Goal: Task Accomplishment & Management: Manage account settings

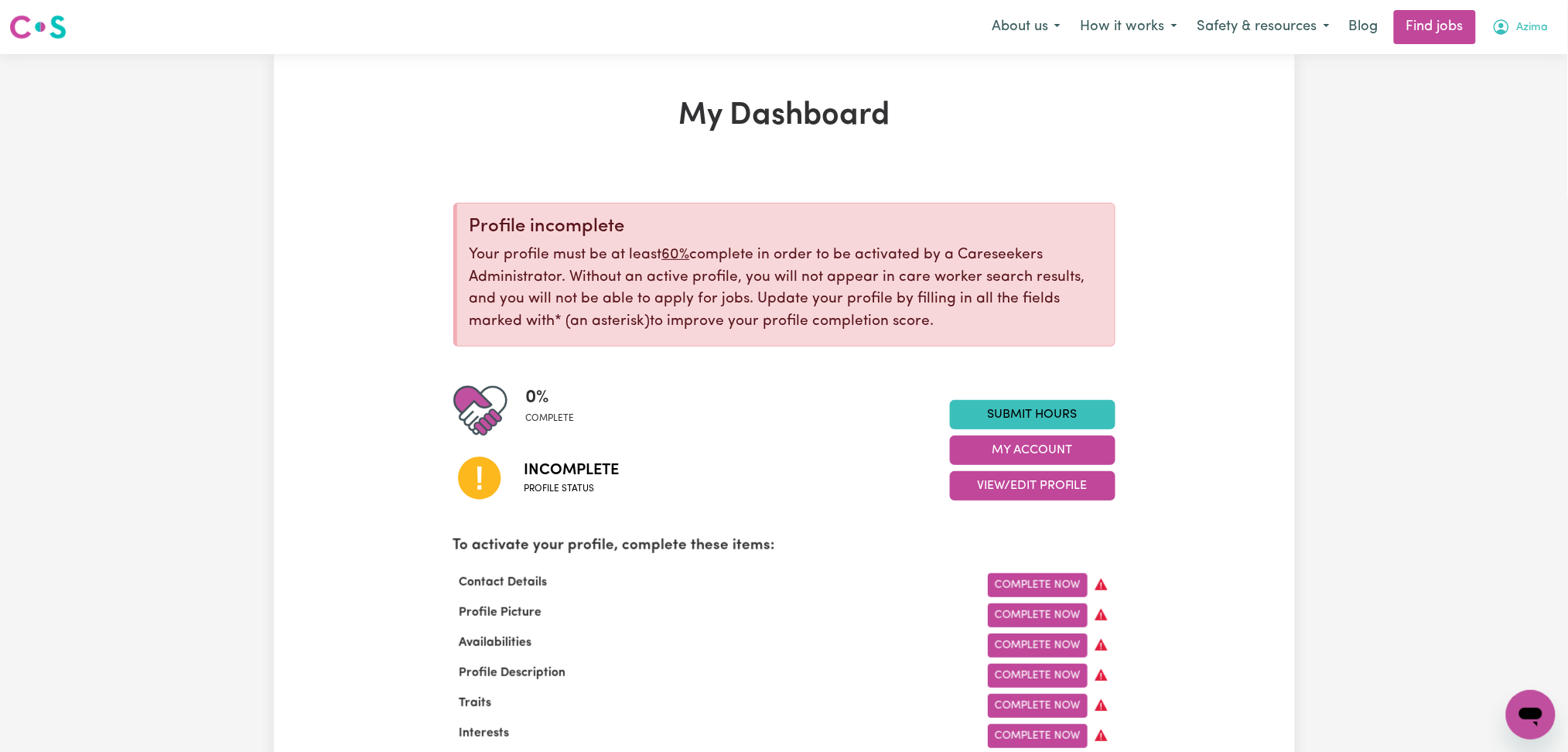
click at [1529, 24] on span "Azima" at bounding box center [1533, 28] width 31 height 17
click at [1497, 119] on link "Logout" at bounding box center [1497, 118] width 122 height 29
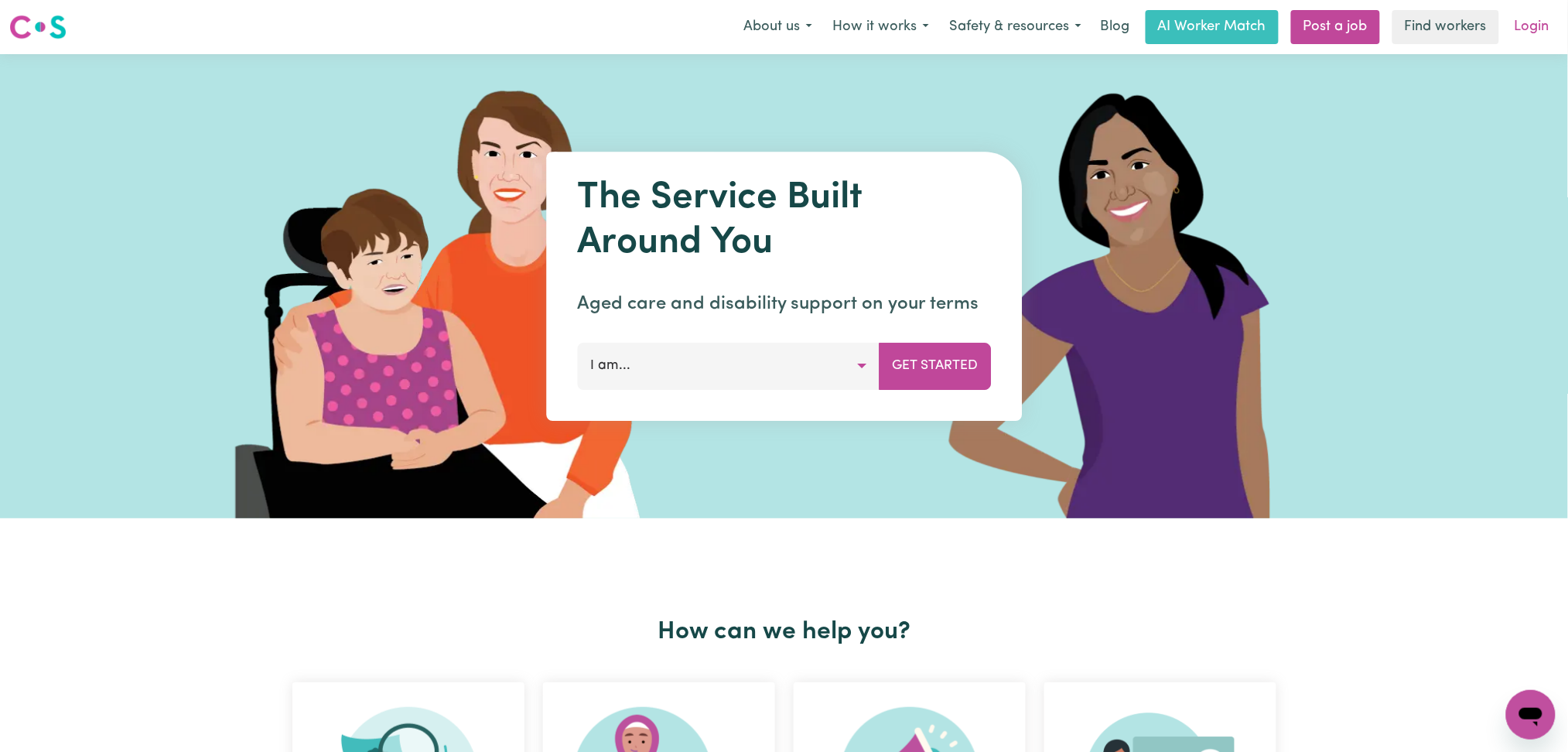
click at [1533, 37] on link "Login" at bounding box center [1532, 27] width 53 height 34
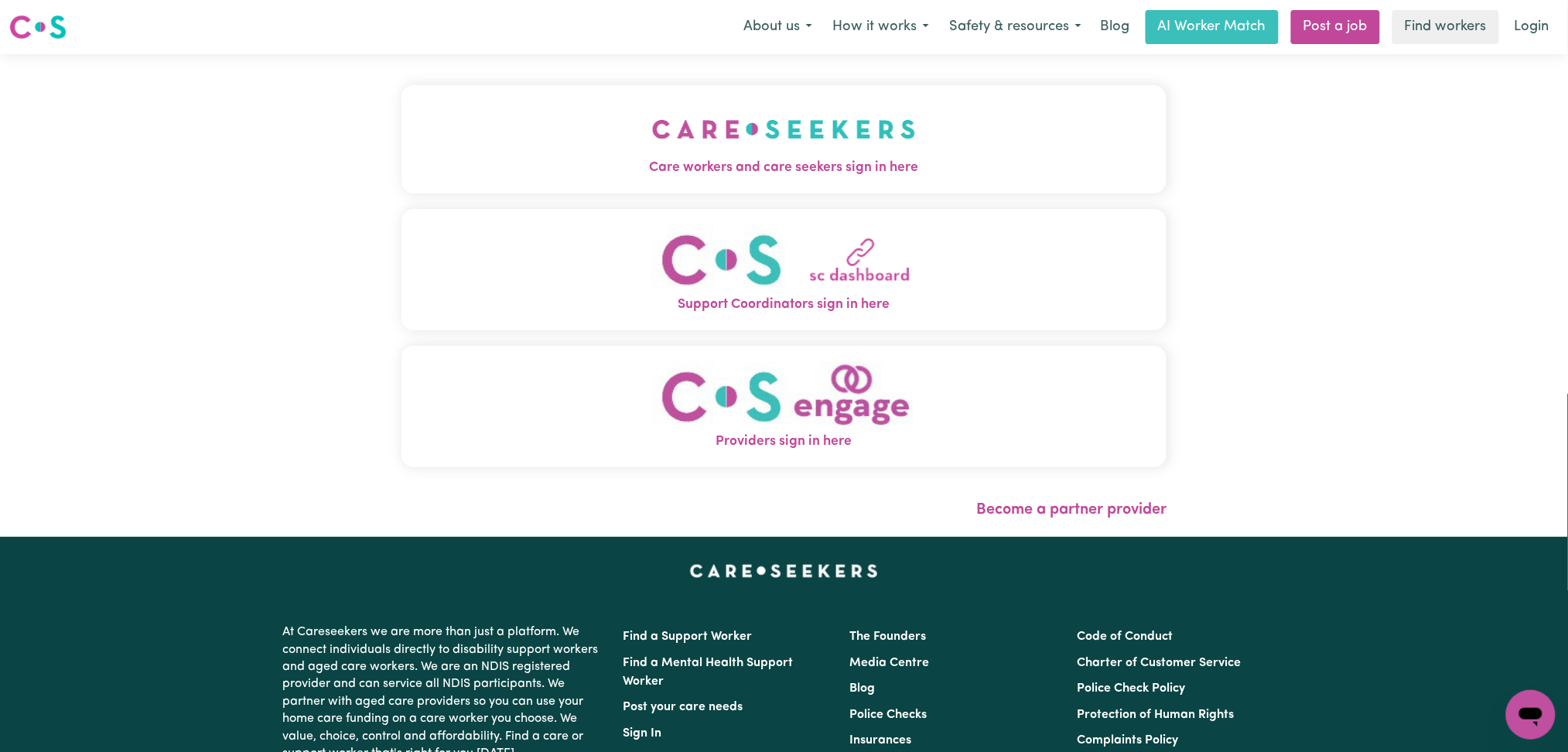
click at [689, 173] on div "Care workers and care seekers sign in here Support Coordinators sign in here Pr…" at bounding box center [784, 295] width 784 height 482
drag, startPoint x: 636, startPoint y: 156, endPoint x: 584, endPoint y: 158, distance: 52.0
click at [635, 156] on button "Care workers and care seekers sign in here" at bounding box center [784, 139] width 766 height 108
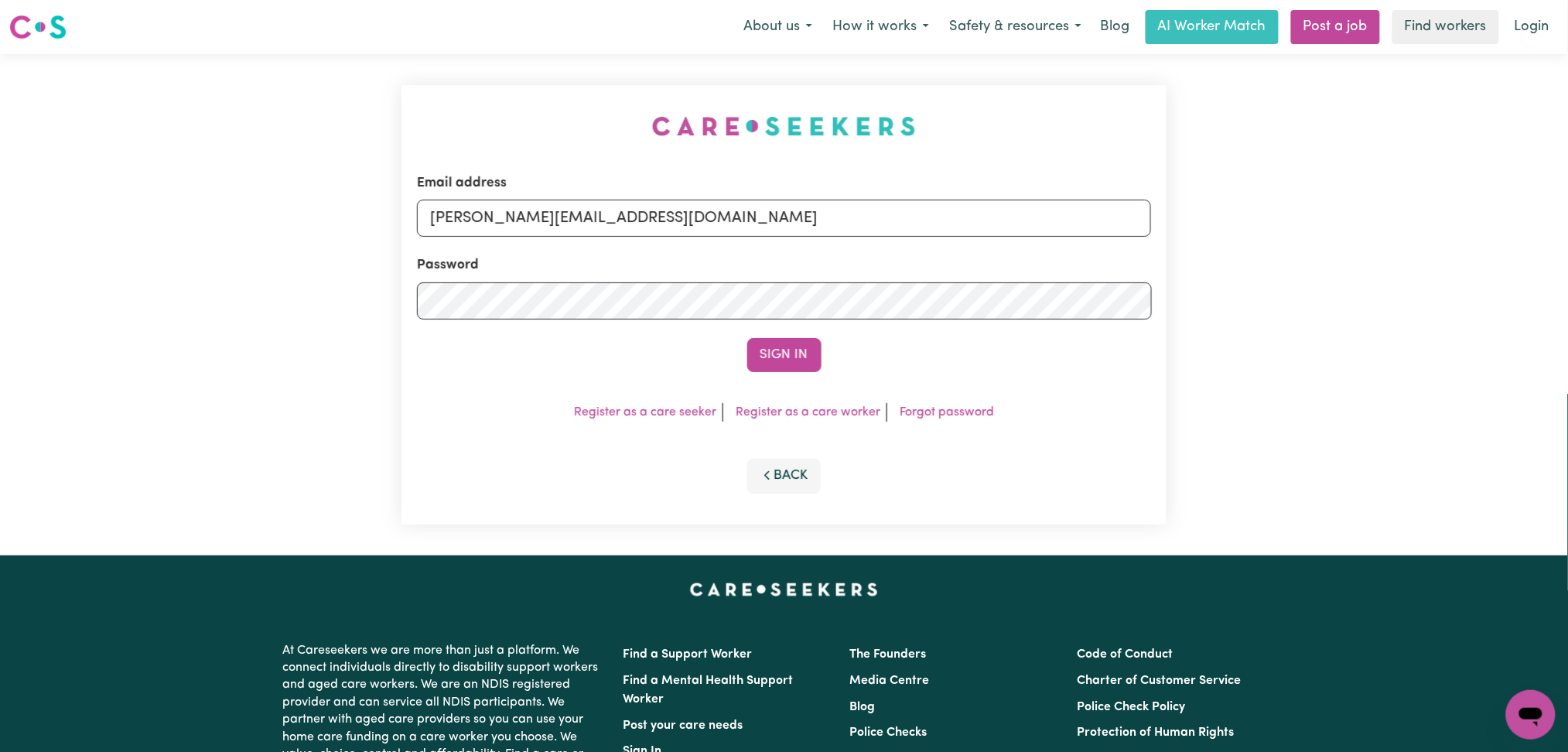
click at [664, 237] on div "Email address [PERSON_NAME][EMAIL_ADDRESS][DOMAIN_NAME]" at bounding box center [784, 205] width 735 height 64
drag, startPoint x: 613, startPoint y: 218, endPoint x: 586, endPoint y: 235, distance: 31.9
click at [610, 220] on input "[PERSON_NAME][EMAIL_ADDRESS][DOMAIN_NAME]" at bounding box center [784, 217] width 735 height 37
drag, startPoint x: 514, startPoint y: 210, endPoint x: 760, endPoint y: 227, distance: 246.6
click at [760, 227] on input "Superuser~[EMAIL_ADDRESS][DOMAIN_NAME]" at bounding box center [784, 217] width 735 height 37
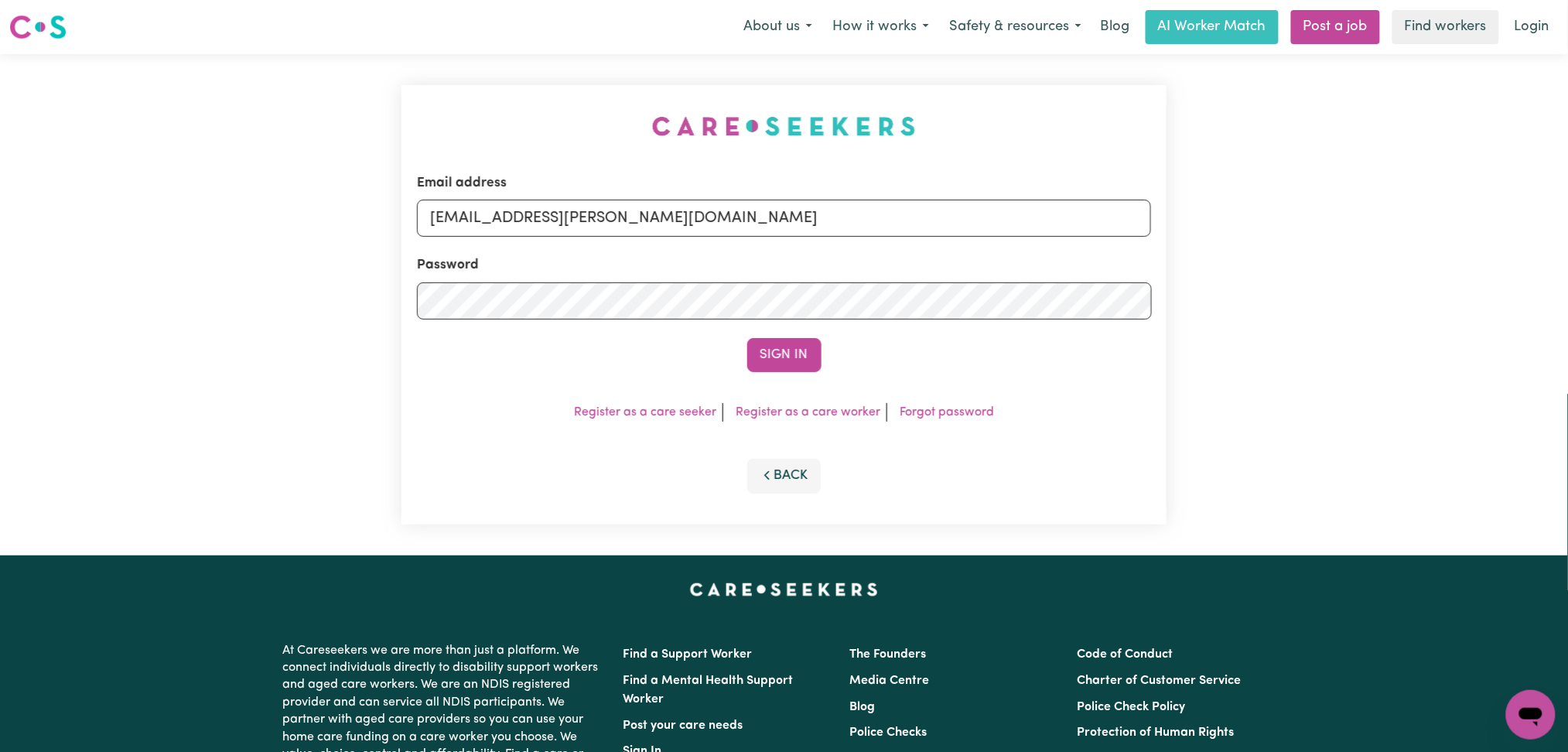
type input "[EMAIL_ADDRESS][PERSON_NAME][DOMAIN_NAME]"
click at [748, 338] on button "Sign In" at bounding box center [784, 354] width 75 height 34
